Goal: Check status: Check status

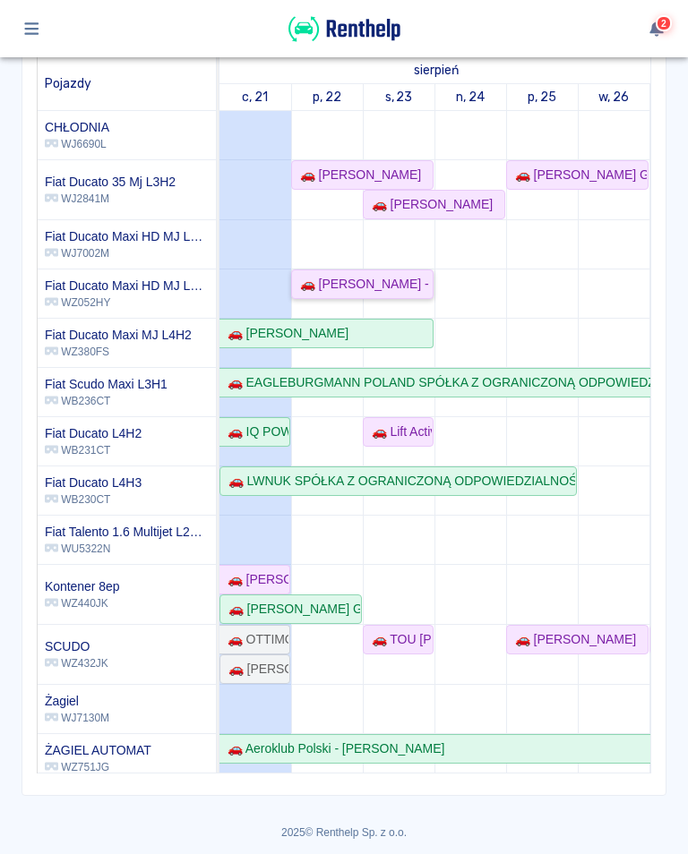
click at [407, 279] on div "🚗 [PERSON_NAME] - [PERSON_NAME]" at bounding box center [362, 284] width 139 height 19
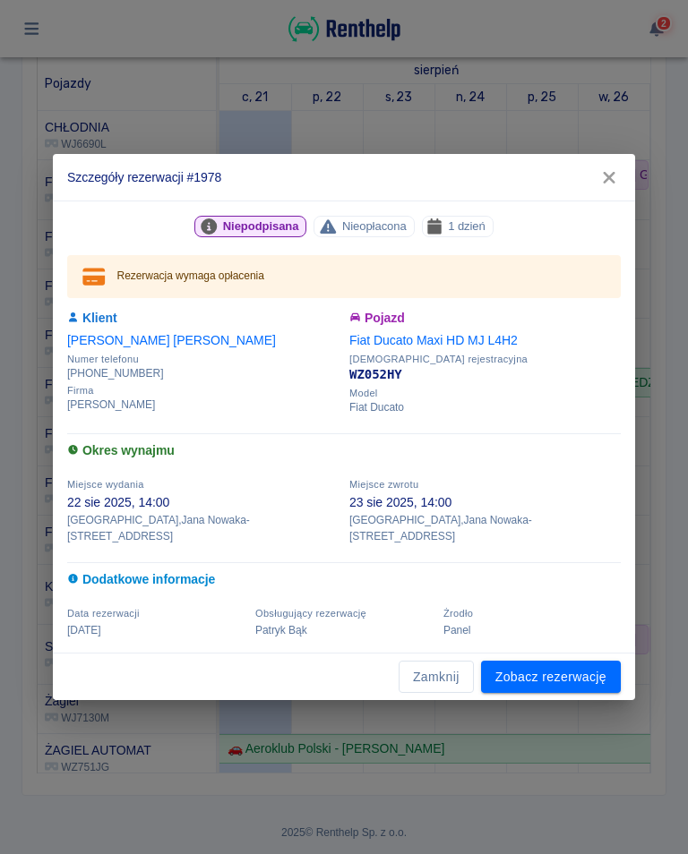
click at [618, 187] on icon "button" at bounding box center [608, 177] width 23 height 19
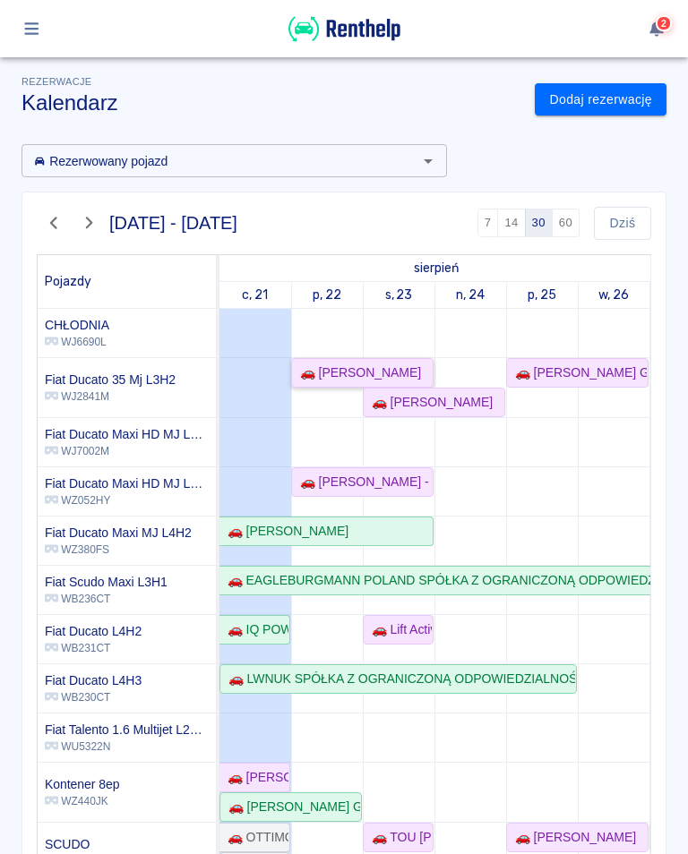
click at [347, 383] on link "🚗 [PERSON_NAME]" at bounding box center [362, 373] width 142 height 30
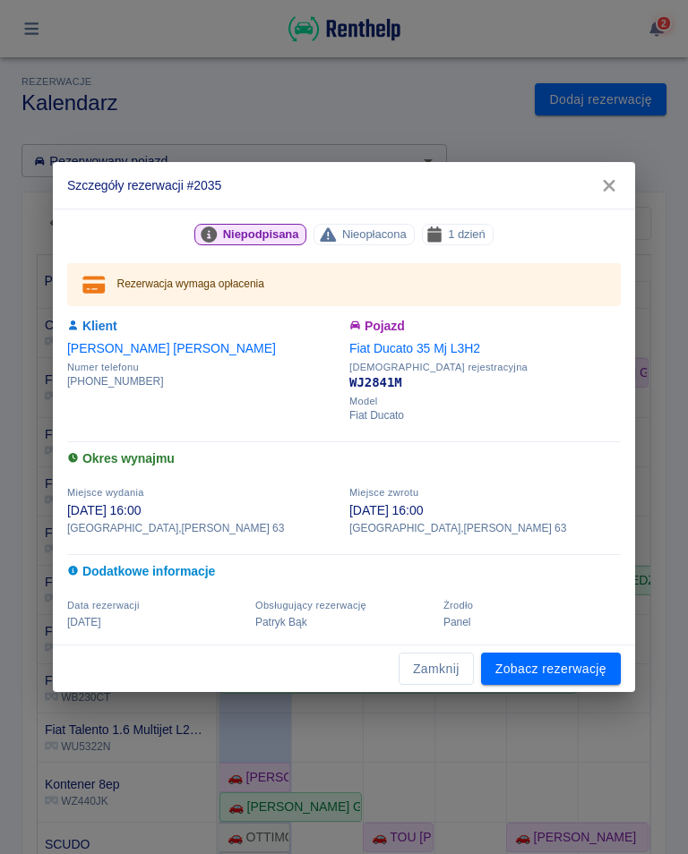
click at [624, 192] on button "button" at bounding box center [609, 185] width 38 height 33
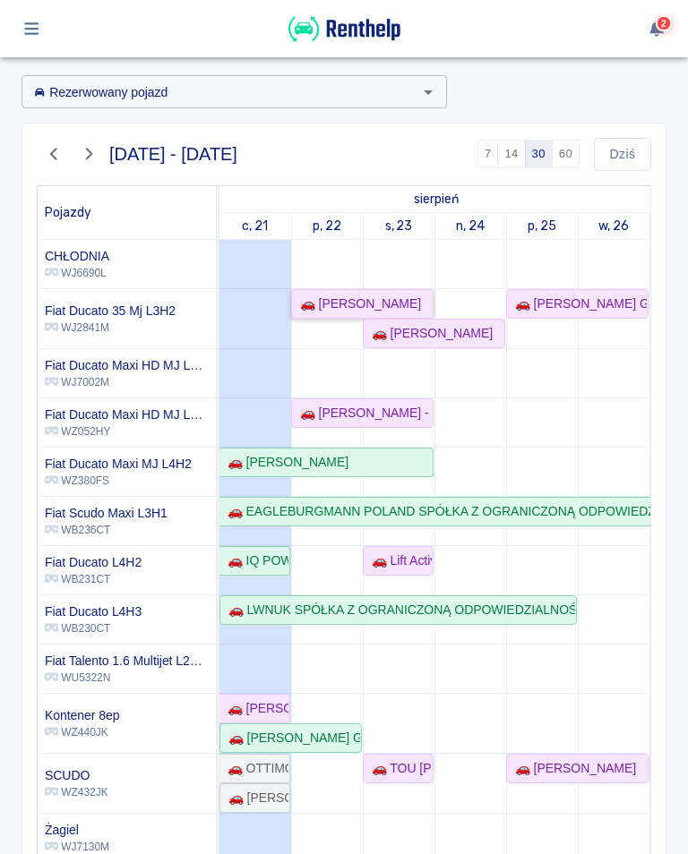
scroll to position [71, 0]
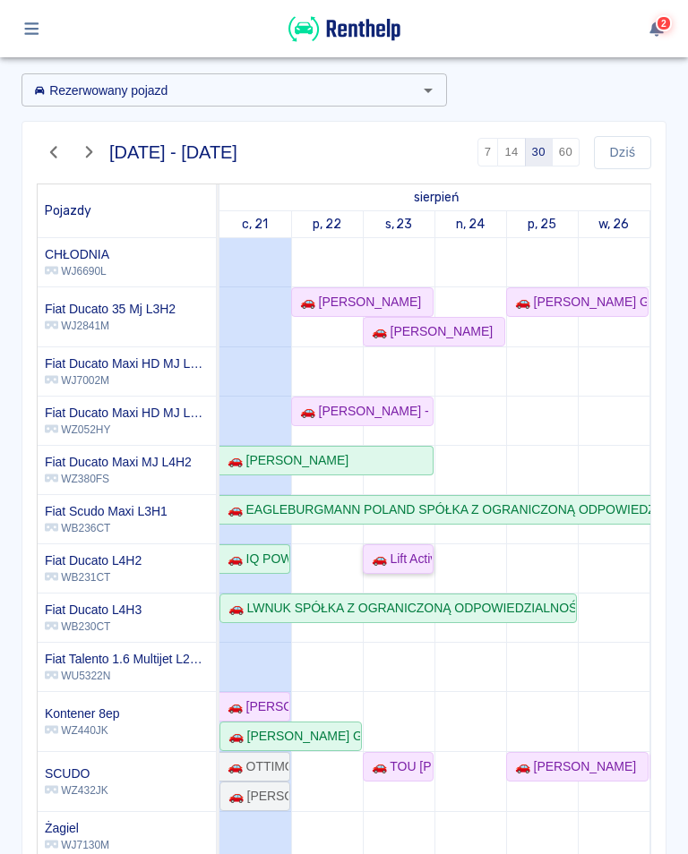
click at [407, 568] on div "🚗 Lift Active [PERSON_NAME] - [PERSON_NAME]" at bounding box center [397, 559] width 67 height 19
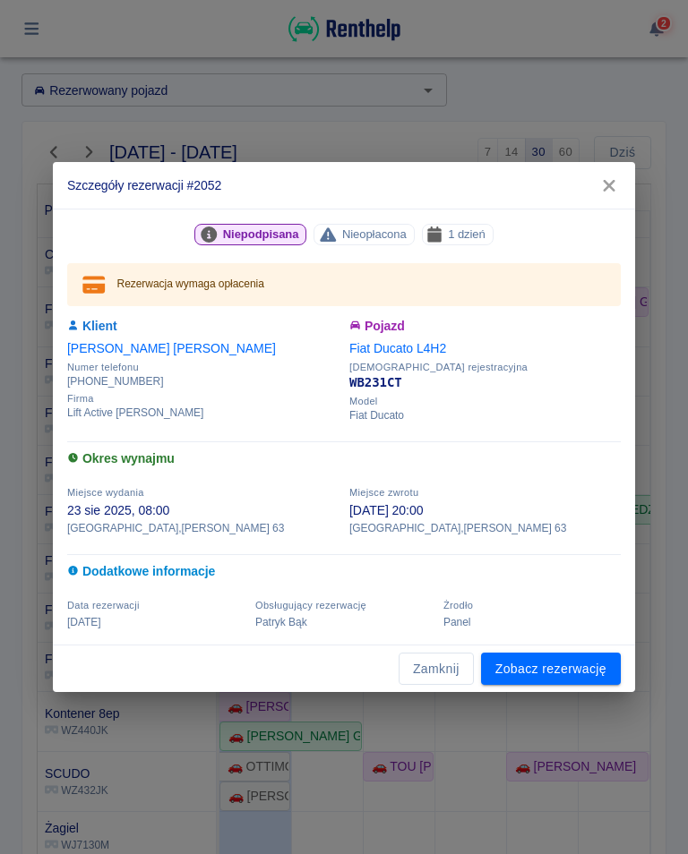
click at [624, 184] on button "button" at bounding box center [609, 185] width 38 height 33
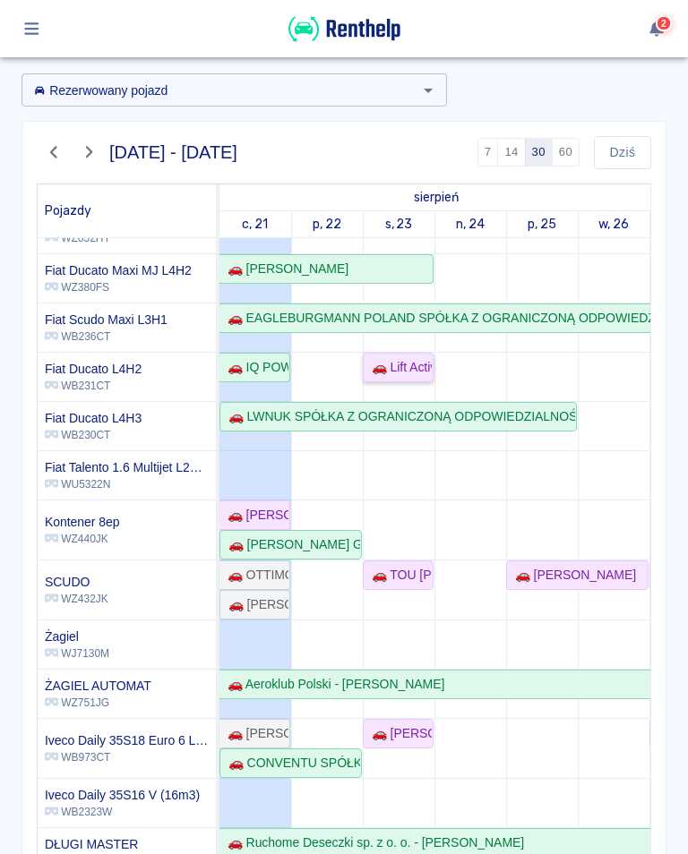
scroll to position [0, 0]
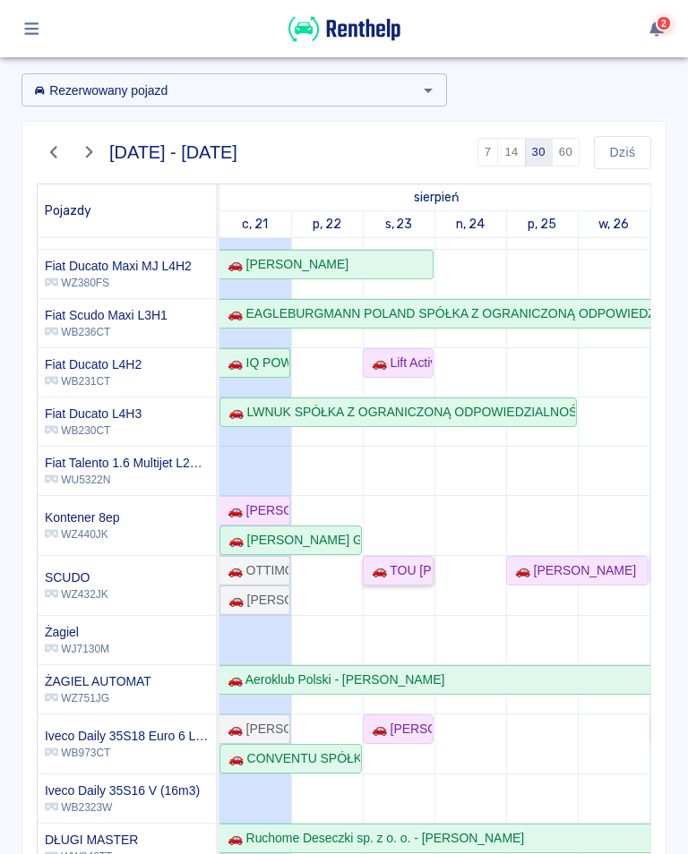
click at [408, 569] on div "🚗 TOU [PERSON_NAME] - [PERSON_NAME]" at bounding box center [397, 571] width 67 height 19
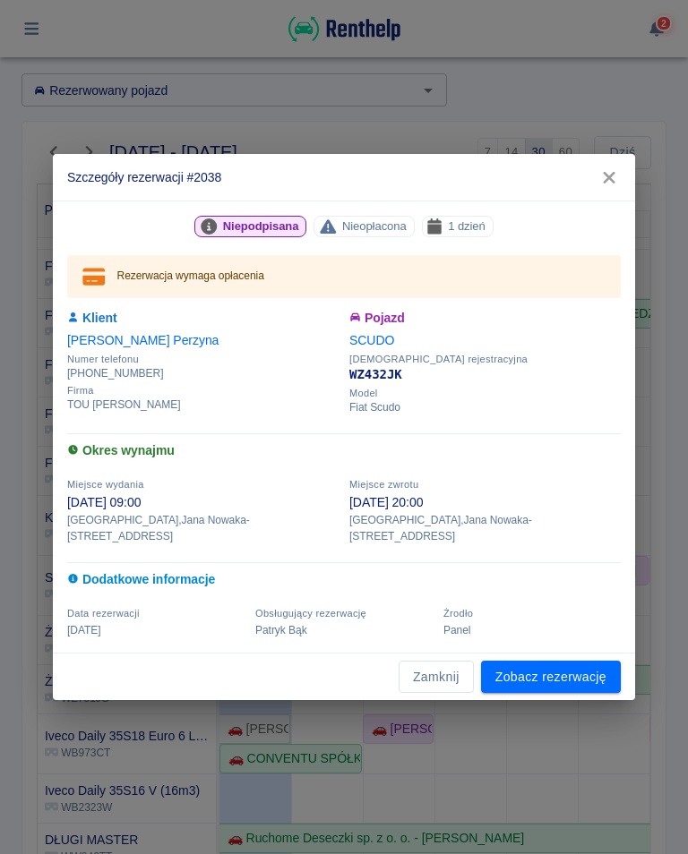
click at [615, 172] on button "button" at bounding box center [609, 177] width 38 height 33
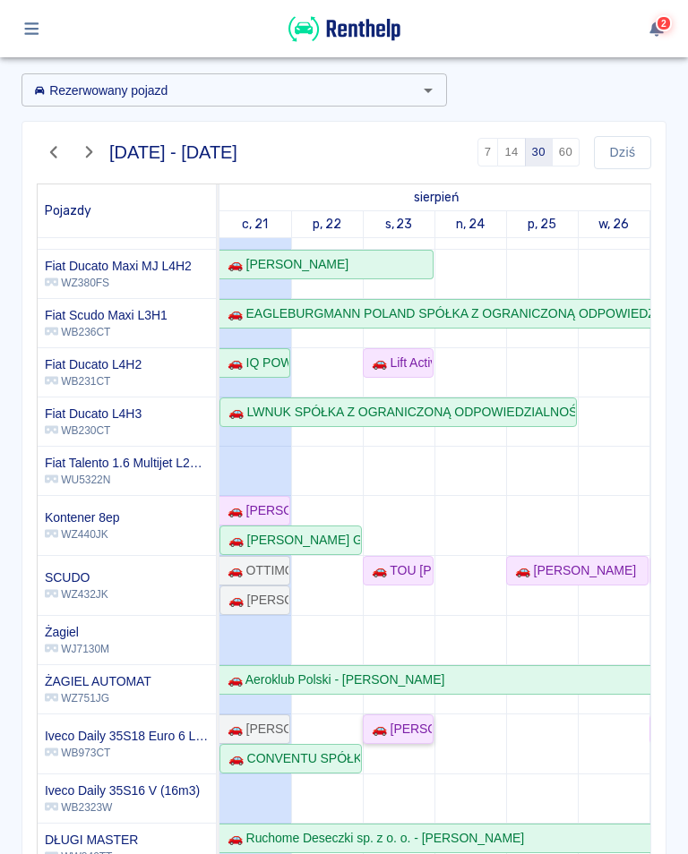
click at [414, 726] on div "🚗 [PERSON_NAME]" at bounding box center [397, 729] width 67 height 19
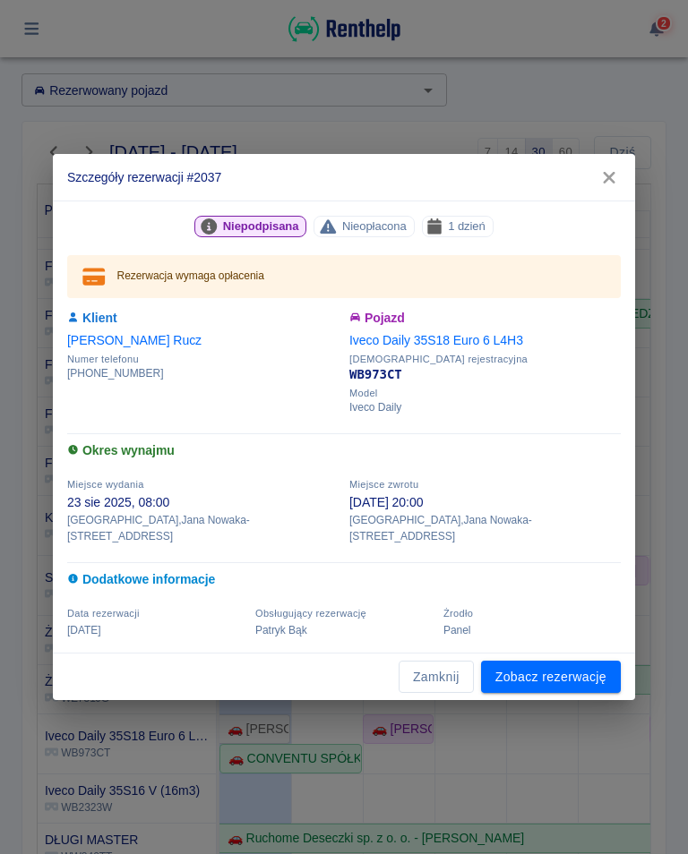
click at [616, 187] on icon "button" at bounding box center [608, 177] width 23 height 19
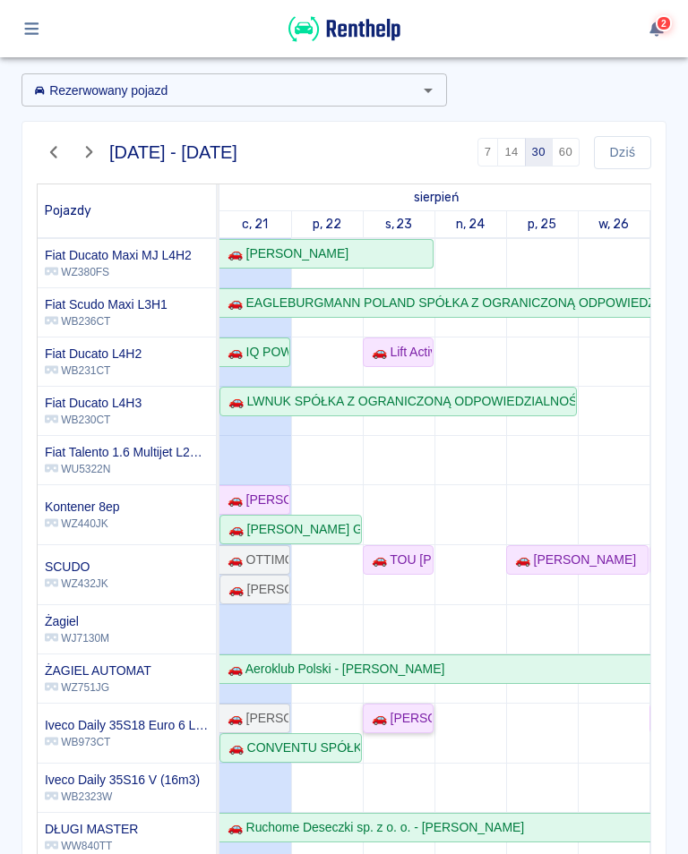
scroll to position [207, 0]
click at [334, 752] on div "🚗 CONVENTU SPÓŁKA Z OGRANICZONĄ ODPOWIEDZIALNOŚCIĄ - [PERSON_NAME]" at bounding box center [290, 748] width 139 height 19
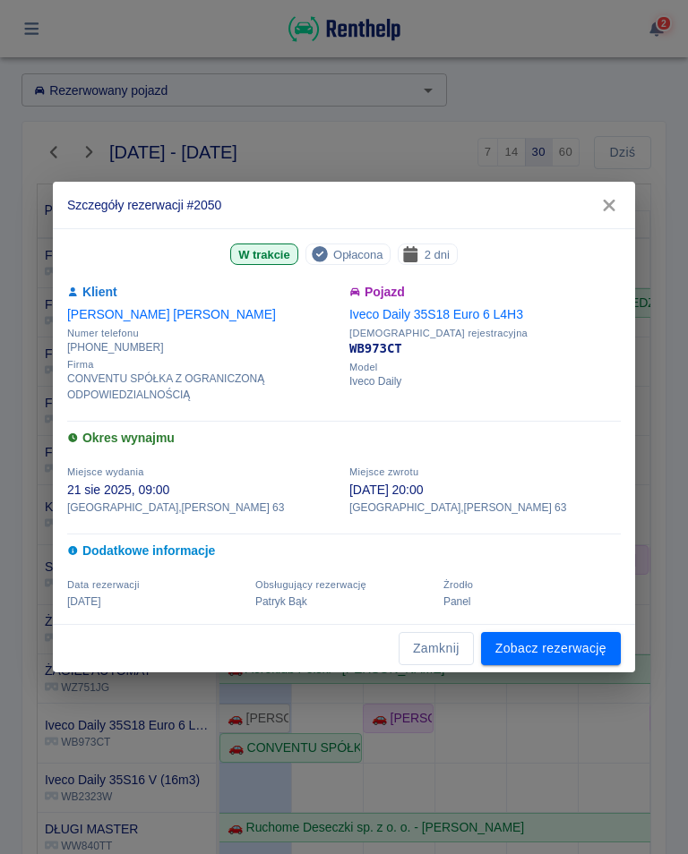
click at [624, 210] on button "button" at bounding box center [609, 205] width 38 height 33
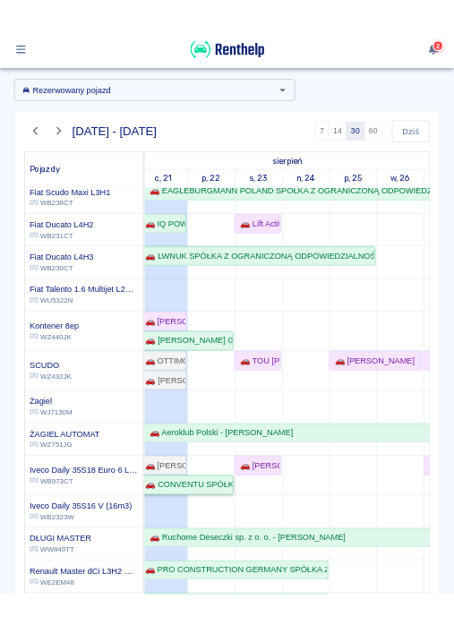
scroll to position [267, 7]
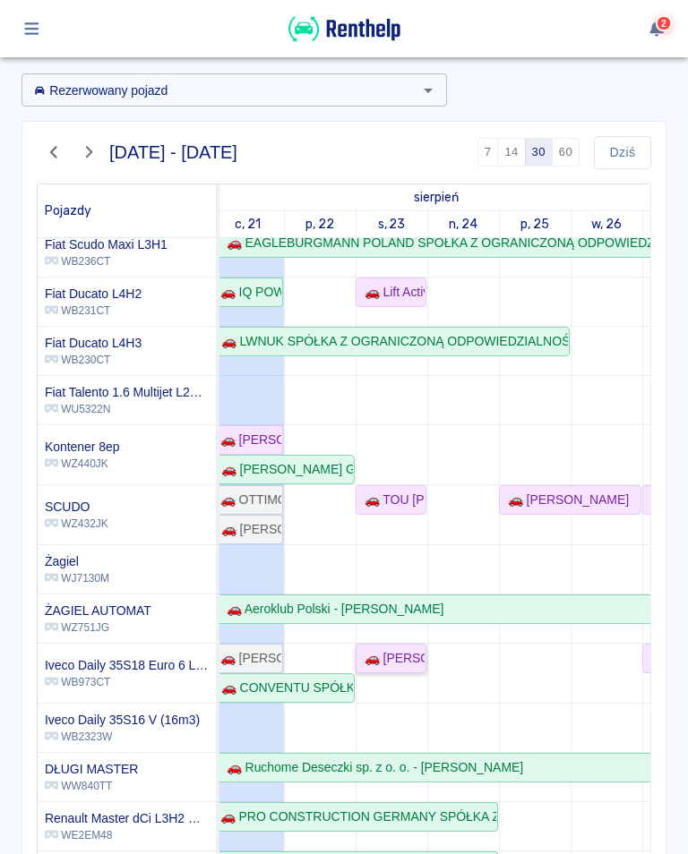
click at [382, 668] on link "🚗 [PERSON_NAME]" at bounding box center [391, 659] width 71 height 30
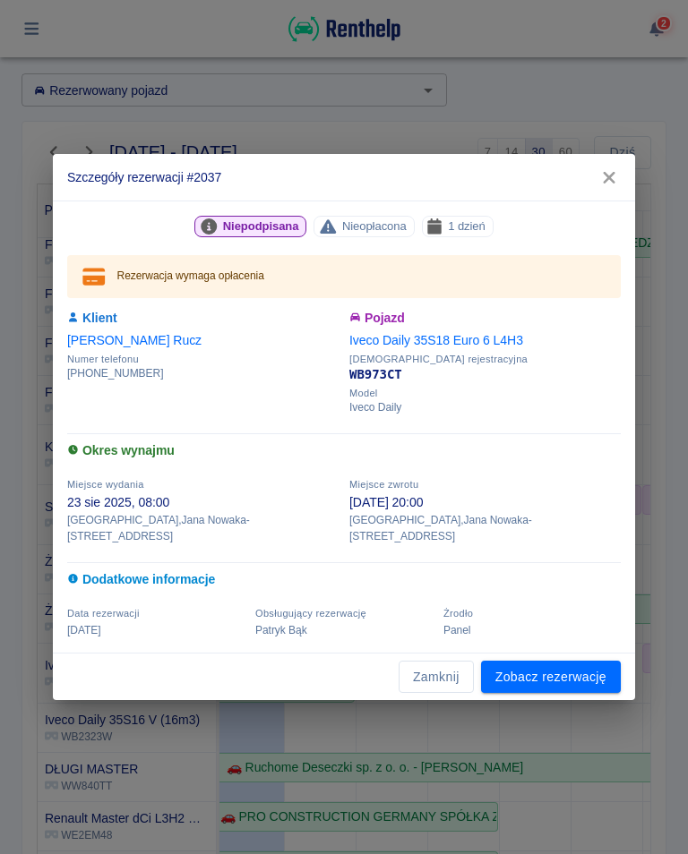
click at [608, 184] on icon "button" at bounding box center [609, 178] width 12 height 12
